Goal: Task Accomplishment & Management: Manage account settings

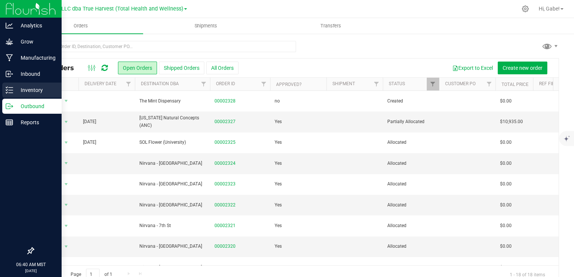
click at [14, 95] on div "Inventory" at bounding box center [31, 90] width 59 height 15
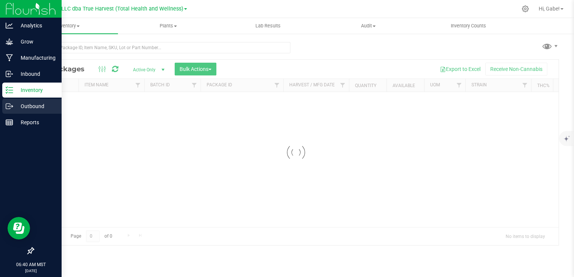
click at [39, 109] on p "Outbound" at bounding box center [35, 106] width 45 height 9
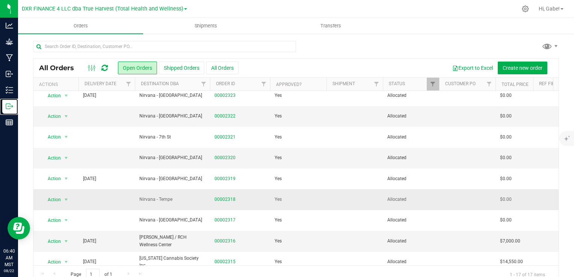
scroll to position [183, 0]
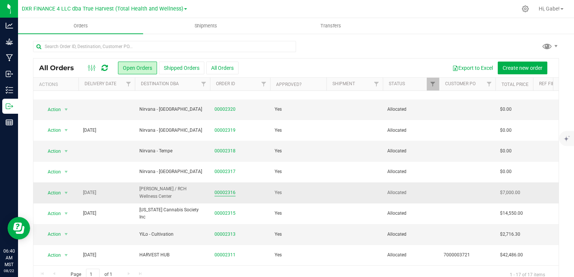
click at [228, 189] on link "00002316" at bounding box center [225, 192] width 21 height 7
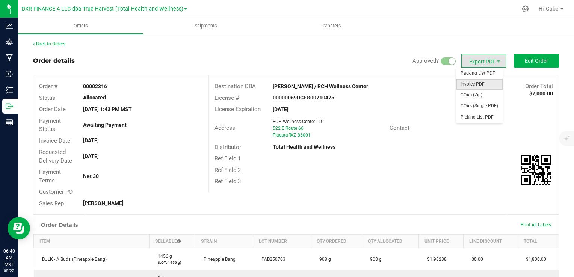
click at [481, 83] on span "Invoice PDF" at bounding box center [479, 84] width 47 height 11
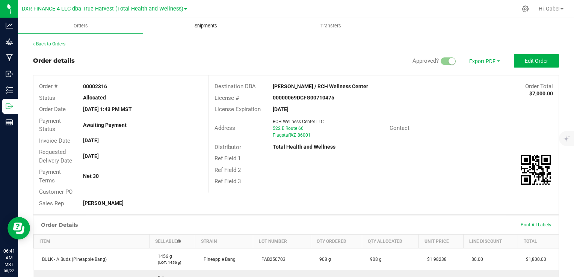
click at [204, 19] on uib-tab-heading "Shipments" at bounding box center [206, 25] width 124 height 15
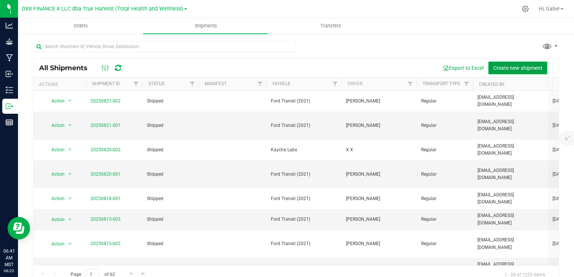
click at [514, 68] on span "Create new shipment" at bounding box center [517, 68] width 49 height 6
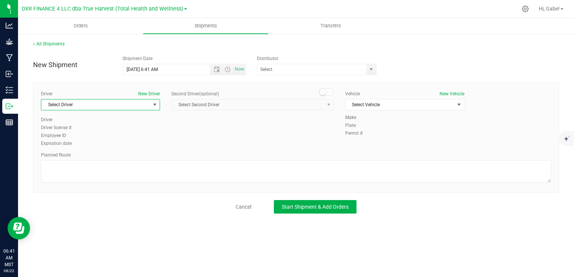
click at [129, 109] on span "Select Driver" at bounding box center [95, 105] width 109 height 11
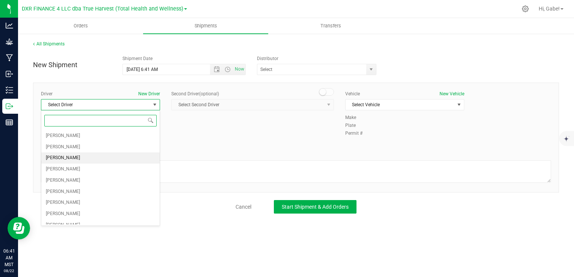
click at [111, 157] on li "[PERSON_NAME]" at bounding box center [100, 158] width 118 height 11
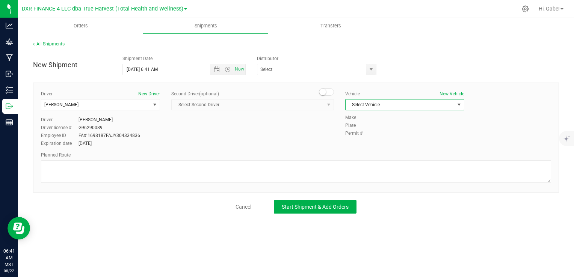
click at [385, 106] on span "Select Vehicle" at bounding box center [400, 105] width 109 height 11
drag, startPoint x: 372, startPoint y: 138, endPoint x: 365, endPoint y: 128, distance: 11.9
click at [372, 138] on li "Ford Transit (2024)" at bounding box center [405, 139] width 118 height 11
click at [373, 67] on span "select" at bounding box center [371, 70] width 6 height 6
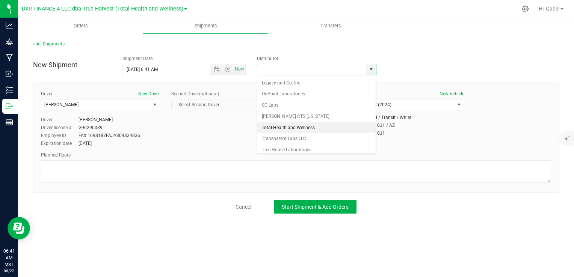
scroll to position [68, 0]
click at [301, 125] on li "Total Health and Wellness" at bounding box center [316, 126] width 119 height 11
type input "Total Health and Wellness"
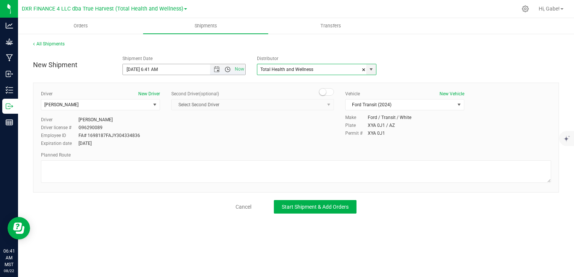
click at [228, 68] on span "Open the time view" at bounding box center [228, 70] width 6 height 6
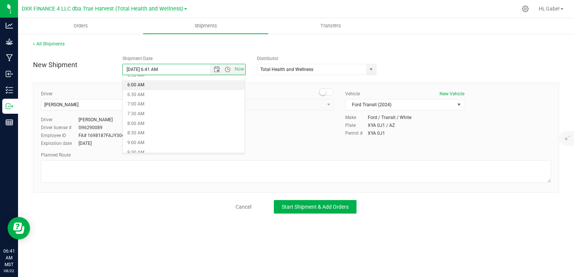
scroll to position [113, 0]
click at [156, 130] on li "8:30 AM" at bounding box center [184, 133] width 122 height 10
type input "[DATE] 8:30 AM"
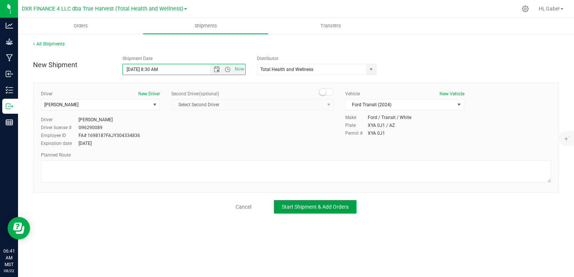
click at [309, 204] on span "Start Shipment & Add Orders" at bounding box center [315, 207] width 67 height 6
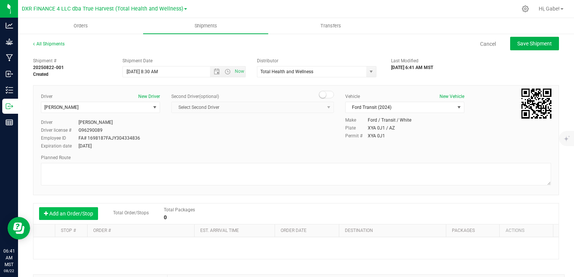
click at [86, 212] on button "Add an Order/Stop" at bounding box center [68, 213] width 59 height 13
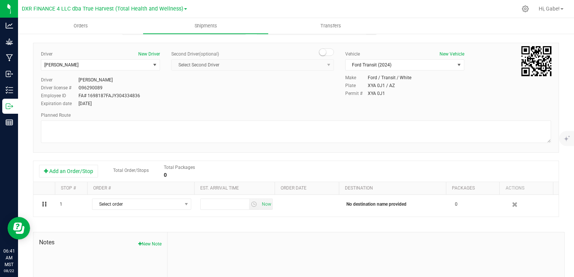
scroll to position [75, 0]
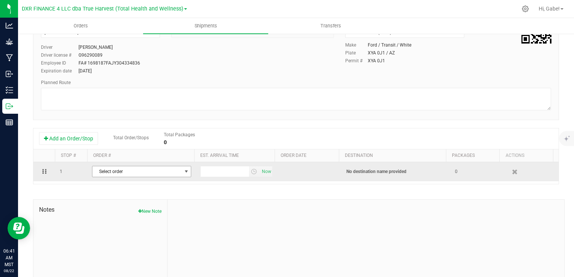
click at [121, 174] on span "Select order" at bounding box center [136, 171] width 89 height 11
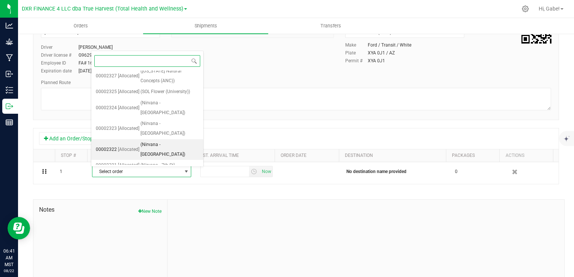
scroll to position [151, 0]
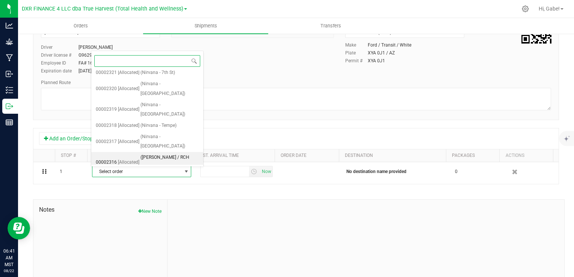
click at [145, 153] on span "([PERSON_NAME] / RCH Wellness Center)" at bounding box center [170, 162] width 58 height 19
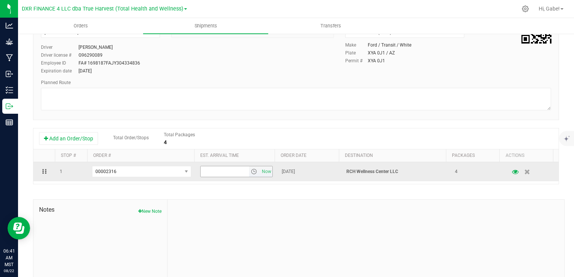
click at [251, 174] on span "select" at bounding box center [254, 172] width 6 height 6
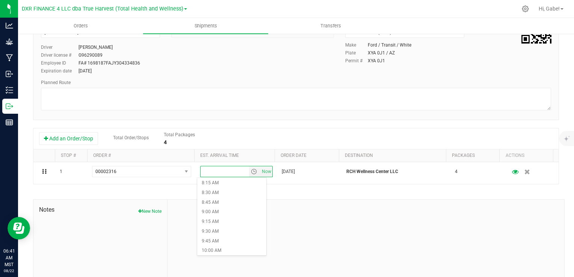
scroll to position [338, 0]
click at [224, 252] on li "10:30 AM" at bounding box center [231, 252] width 69 height 10
click at [326, 197] on div "Shipment # 20250822-001 Created Shipment Date [DATE] 8:30 AM Now Distributor To…" at bounding box center [296, 140] width 526 height 322
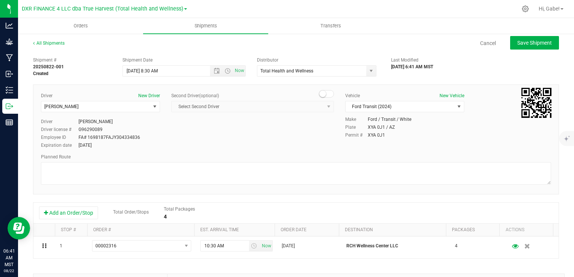
scroll to position [0, 0]
click at [511, 47] on button "Save Shipment" at bounding box center [534, 44] width 49 height 14
type input "[DATE] 3:30 PM"
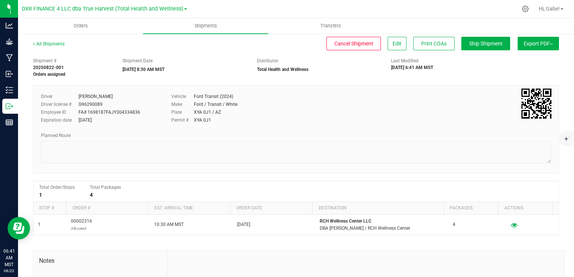
click at [528, 46] on button "Export PDF" at bounding box center [538, 44] width 41 height 14
click at [519, 62] on span "Manifest by Package ID" at bounding box center [527, 59] width 48 height 5
click at [82, 20] on uib-tab-heading "Orders" at bounding box center [80, 26] width 125 height 16
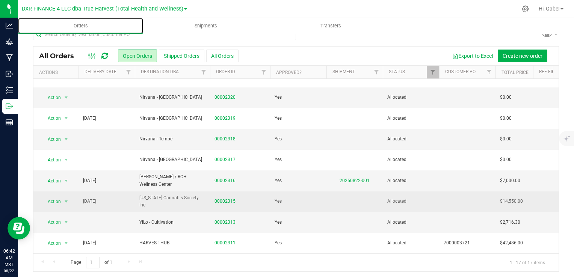
scroll to position [14, 0]
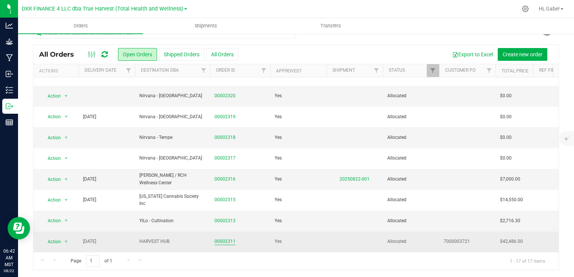
click at [231, 238] on link "00002311" at bounding box center [225, 241] width 21 height 7
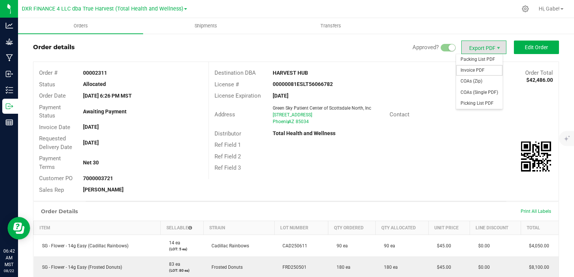
click at [477, 68] on span "Invoice PDF" at bounding box center [479, 70] width 47 height 11
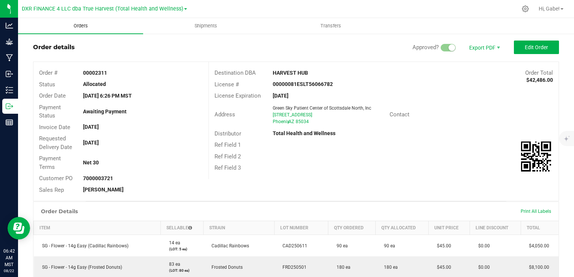
click at [78, 28] on span "Orders" at bounding box center [80, 26] width 35 height 7
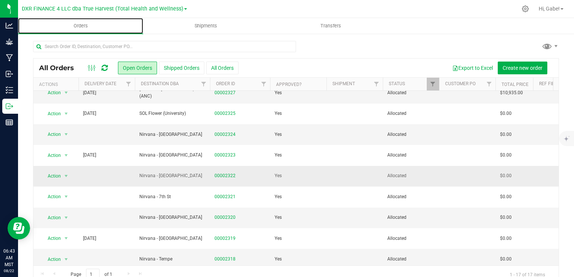
scroll to position [33, 0]
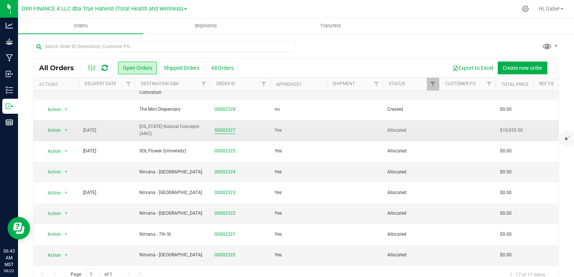
click at [233, 131] on link "00002327" at bounding box center [225, 130] width 21 height 7
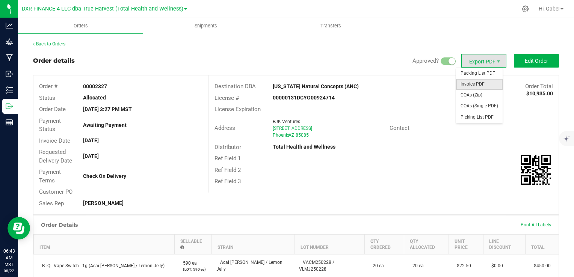
click at [479, 85] on span "Invoice PDF" at bounding box center [479, 84] width 47 height 11
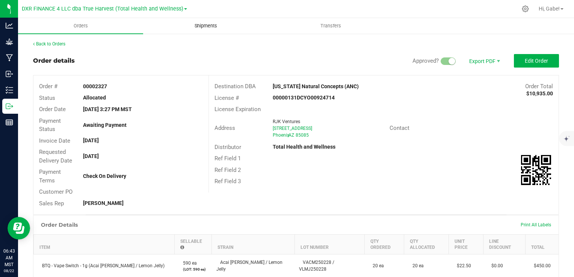
click at [212, 19] on uib-tab-heading "Shipments" at bounding box center [206, 25] width 124 height 15
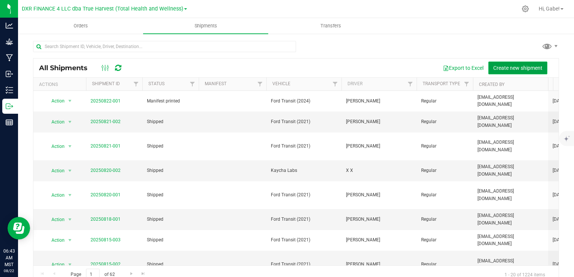
click at [518, 67] on span "Create new shipment" at bounding box center [517, 68] width 49 height 6
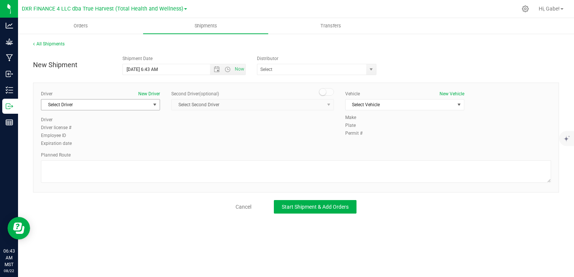
click at [99, 106] on span "Select Driver" at bounding box center [95, 105] width 109 height 11
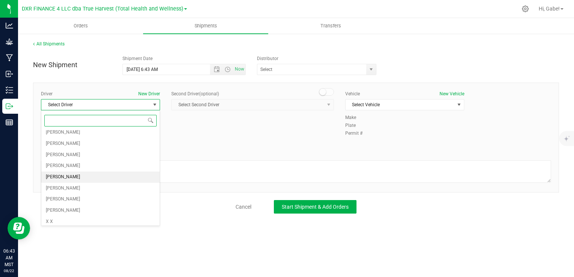
scroll to position [38, 0]
click at [97, 175] on li "[PERSON_NAME]" at bounding box center [100, 176] width 118 height 11
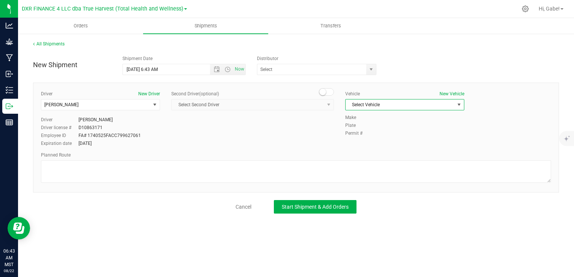
click at [382, 107] on span "Select Vehicle" at bounding box center [400, 105] width 109 height 11
click at [366, 132] on li "Ford Transit (2021)" at bounding box center [405, 128] width 118 height 11
click at [228, 68] on span "Open the time view" at bounding box center [228, 70] width 6 height 6
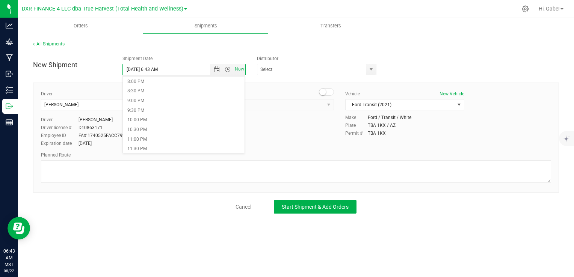
scroll to position [387, 0]
click at [156, 148] on li "11:30 PM" at bounding box center [184, 149] width 122 height 10
type input "[DATE] 11:30 AM"
click at [251, 106] on span "Select Second Driver Select Second Driver [PERSON_NAME] [PERSON_NAME] [PERSON_N…" at bounding box center [252, 104] width 163 height 11
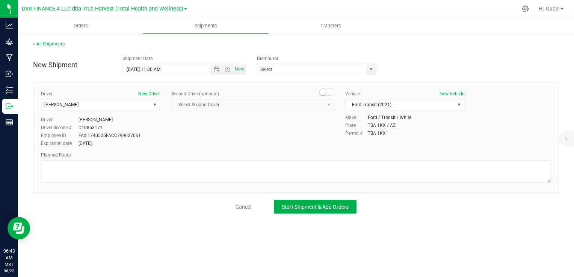
click at [251, 135] on div "Driver New Driver [PERSON_NAME] Select Driver [PERSON_NAME] [PERSON_NAME] [PERS…" at bounding box center [296, 119] width 522 height 57
click at [373, 71] on span "select" at bounding box center [371, 70] width 6 height 6
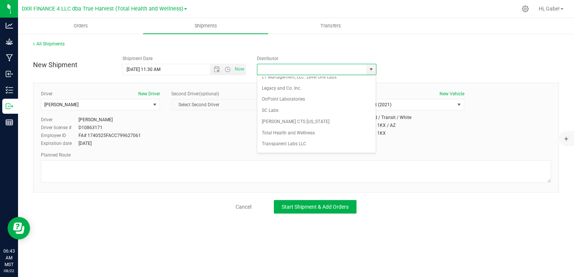
scroll to position [68, 0]
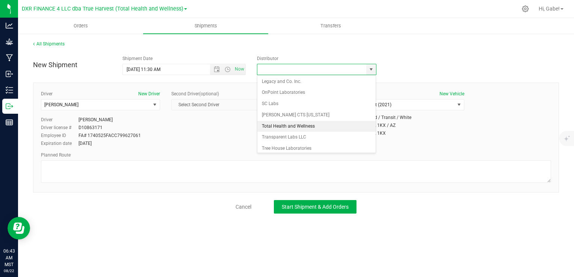
click at [311, 123] on li "Total Health and Wellness" at bounding box center [316, 126] width 119 height 11
type input "Total Health and Wellness"
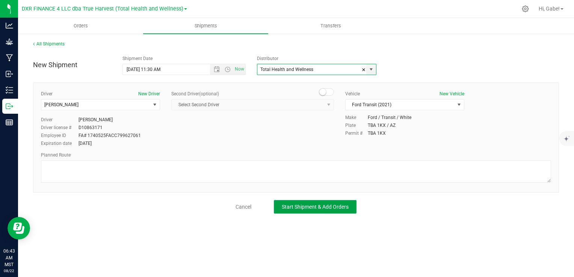
click at [340, 209] on span "Start Shipment & Add Orders" at bounding box center [315, 207] width 67 height 6
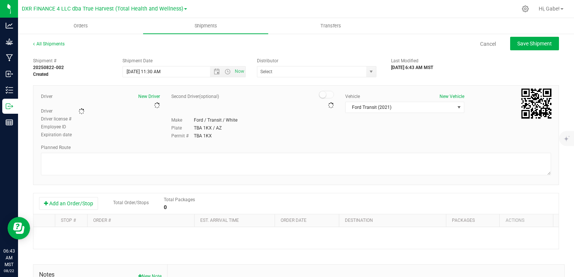
type input "Total Health and Wellness"
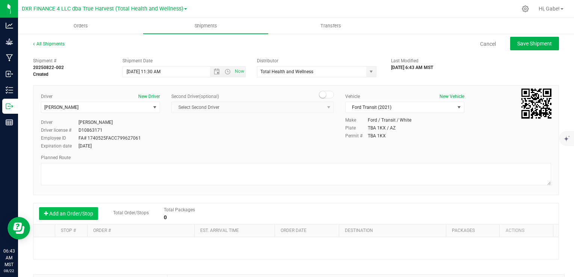
click at [85, 215] on button "Add an Order/Stop" at bounding box center [68, 213] width 59 height 13
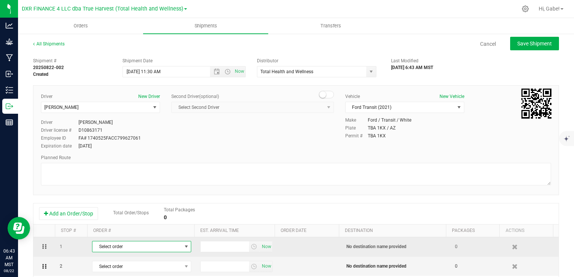
click at [133, 250] on span "Select order" at bounding box center [136, 247] width 89 height 11
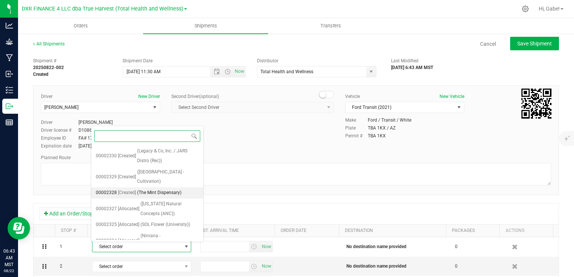
scroll to position [130, 0]
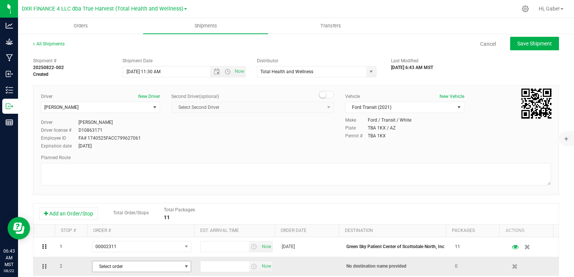
click at [160, 268] on span "Select order" at bounding box center [136, 267] width 89 height 11
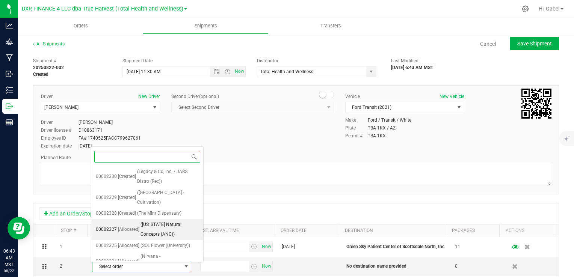
click at [177, 223] on span "([US_STATE] Natural Concepts (ANC))" at bounding box center [170, 229] width 58 height 19
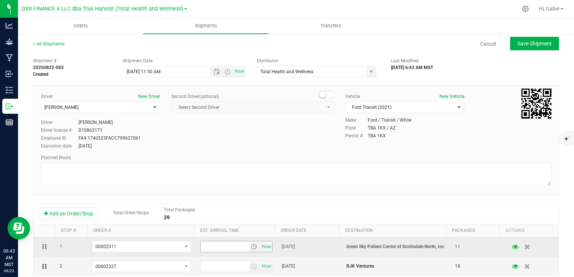
click at [251, 248] on span "select" at bounding box center [254, 247] width 6 height 6
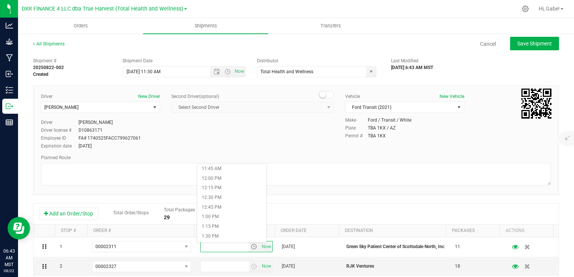
scroll to position [451, 0]
click at [224, 184] on li "12:00 PM" at bounding box center [231, 183] width 69 height 10
click at [251, 266] on span "select" at bounding box center [254, 267] width 6 height 6
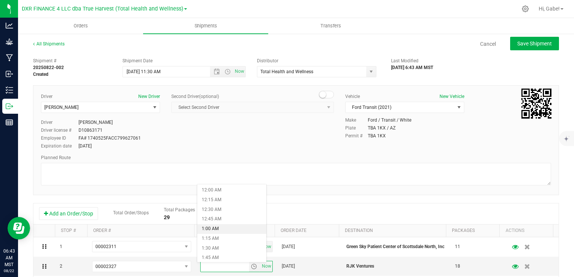
click at [228, 229] on li "1:00 AM" at bounding box center [231, 229] width 69 height 10
click at [224, 268] on input "1:00 AM" at bounding box center [225, 267] width 48 height 11
type input "1:00 PM"
click at [271, 205] on div "Add an Order/Stop Total Order/Stops Total Packages 29" at bounding box center [295, 214] width 525 height 21
click at [207, 266] on input "1:00 PM" at bounding box center [225, 267] width 48 height 11
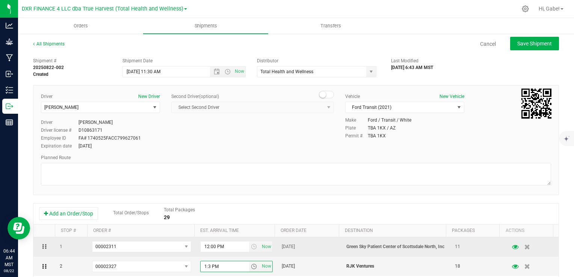
type input "1:30 PM"
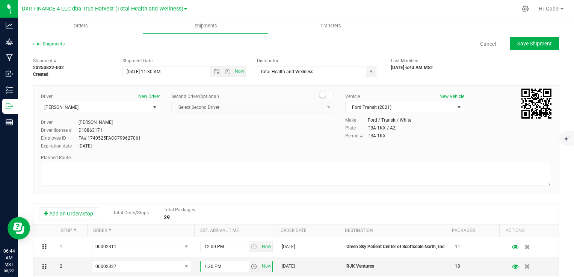
click at [283, 207] on div "Add an Order/Stop Total Order/Stops Total Packages 29" at bounding box center [296, 213] width 514 height 13
click at [534, 49] on button "Save Shipment" at bounding box center [534, 44] width 49 height 14
type input "[DATE] 6:30 PM"
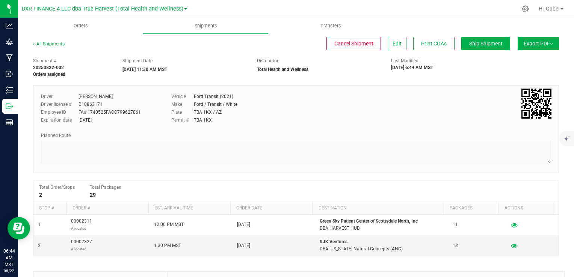
click at [530, 41] on button "Export PDF" at bounding box center [538, 44] width 41 height 14
click at [518, 60] on span "Manifest by Package ID" at bounding box center [527, 59] width 48 height 5
click at [54, 44] on link "All Shipments" at bounding box center [49, 43] width 32 height 5
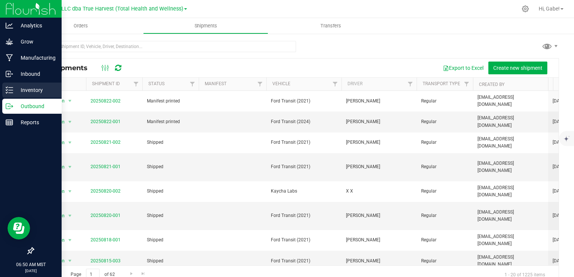
click at [41, 92] on p "Inventory" at bounding box center [35, 90] width 45 height 9
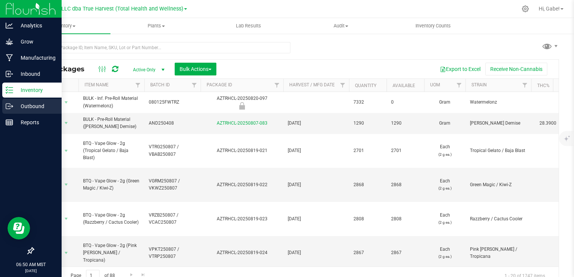
click at [36, 107] on p "Outbound" at bounding box center [35, 106] width 45 height 9
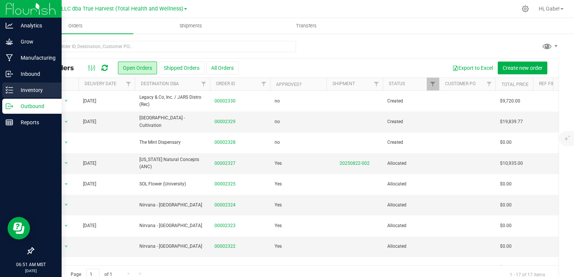
click at [12, 94] on div "Inventory" at bounding box center [31, 90] width 59 height 15
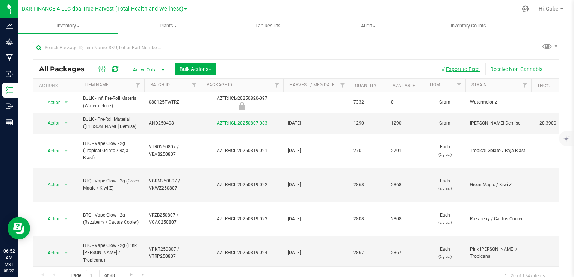
click at [459, 65] on button "Export to Excel" at bounding box center [460, 69] width 50 height 13
